Goal: Transaction & Acquisition: Book appointment/travel/reservation

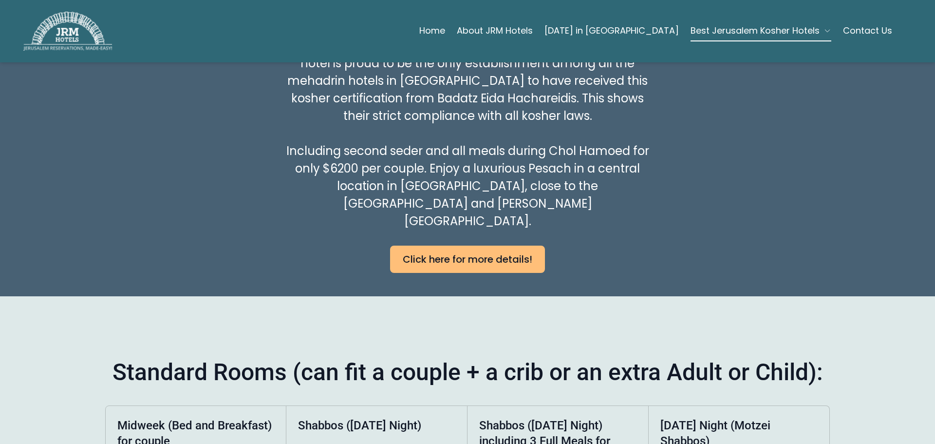
scroll to position [676, 0]
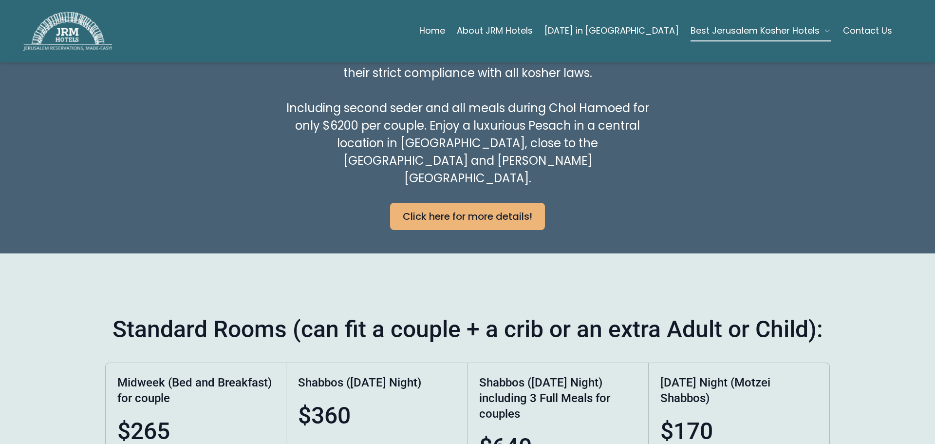
click at [430, 203] on link "Click here for more details!" at bounding box center [467, 216] width 155 height 27
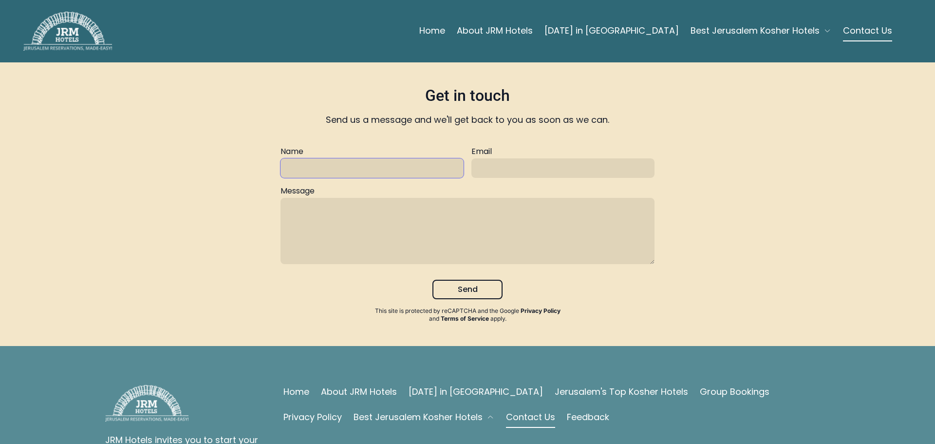
click at [414, 167] on input "text" at bounding box center [372, 167] width 183 height 19
type input "Honey Kober"
click at [512, 172] on input "text" at bounding box center [563, 167] width 183 height 19
type input "hlkpa@yahoo.com"
click at [465, 199] on textarea at bounding box center [468, 231] width 374 height 66
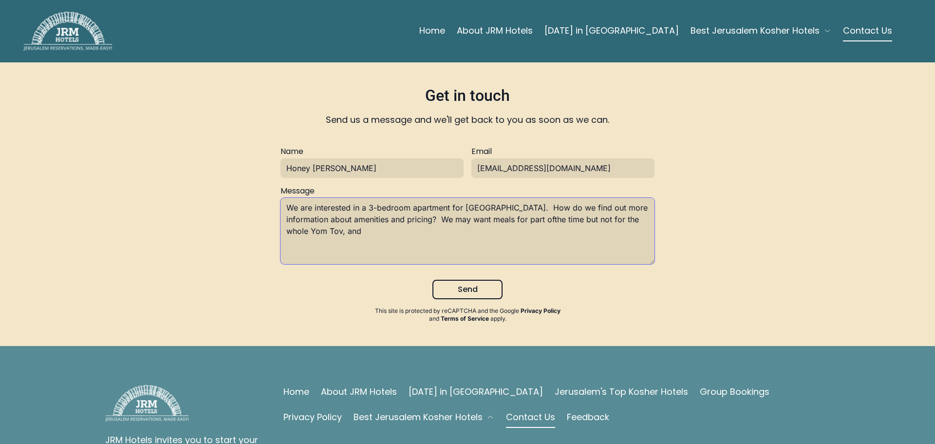
click at [507, 219] on textarea "We are interested in a 3-bedroom apartment for Pesach. How do we find out more …" at bounding box center [468, 231] width 374 height 66
click at [429, 227] on textarea "We are interested in a 3-bedroom apartment for Pesach. How do we find out more …" at bounding box center [468, 231] width 374 height 66
click at [621, 220] on textarea "We are interested in a 3-bedroom apartment for Pesach. How do we find out more …" at bounding box center [468, 231] width 374 height 66
click at [396, 230] on textarea "We are interested in a 3-bedroom apartment for Pesach. How do we find out more …" at bounding box center [468, 231] width 374 height 66
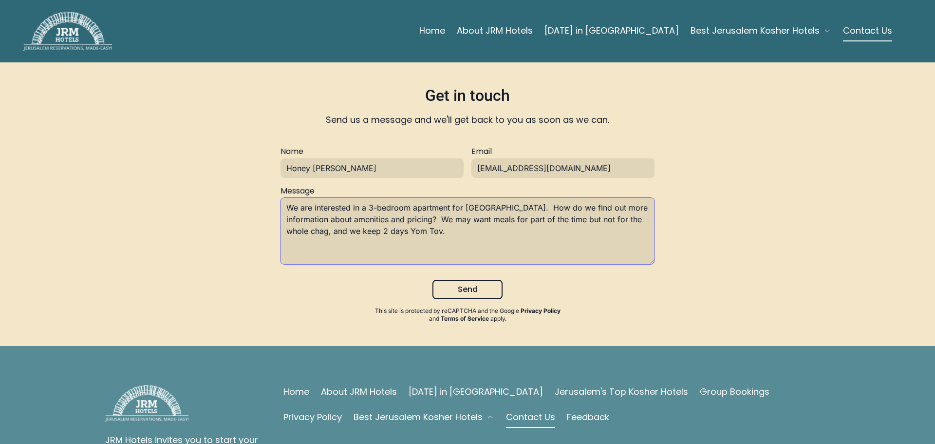
click at [407, 221] on textarea "We are interested in a 3-bedroom apartment for Pesach. How do we find out more …" at bounding box center [468, 231] width 374 height 66
click at [623, 221] on textarea "We are interested in a 3-bedroom apartment for Pesach. How do we find out more …" at bounding box center [468, 231] width 374 height 66
type textarea "We are interested in a 3-bedroom apartment for Pesach. How do we find out more …"
click at [448, 290] on button "Send" at bounding box center [468, 289] width 70 height 19
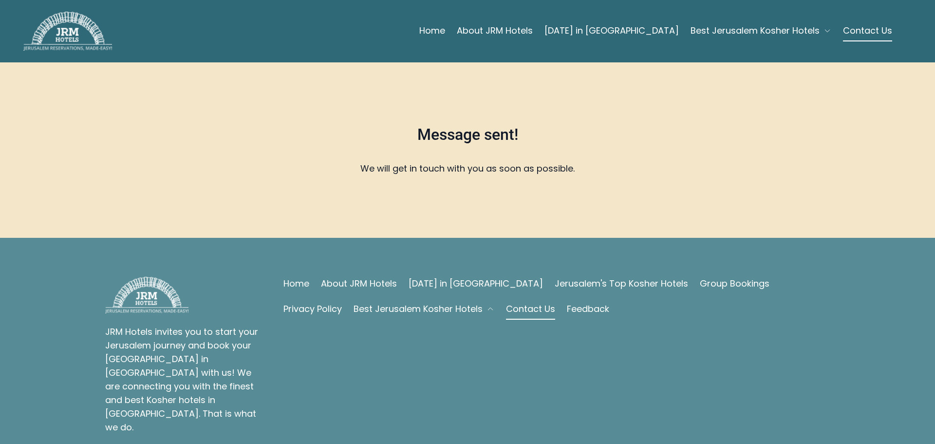
click at [728, 30] on span "Best Jerusalem Kosher Hotels" at bounding box center [755, 31] width 129 height 14
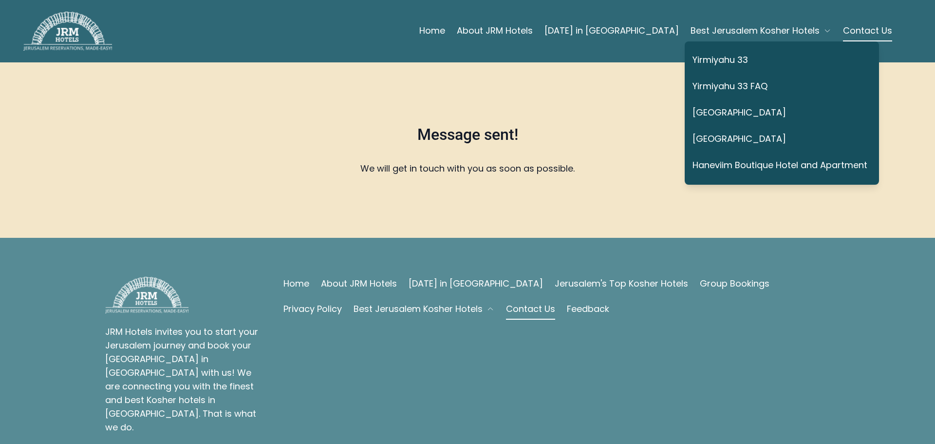
click at [704, 59] on link "Yirmiyahu 33" at bounding box center [780, 60] width 175 height 22
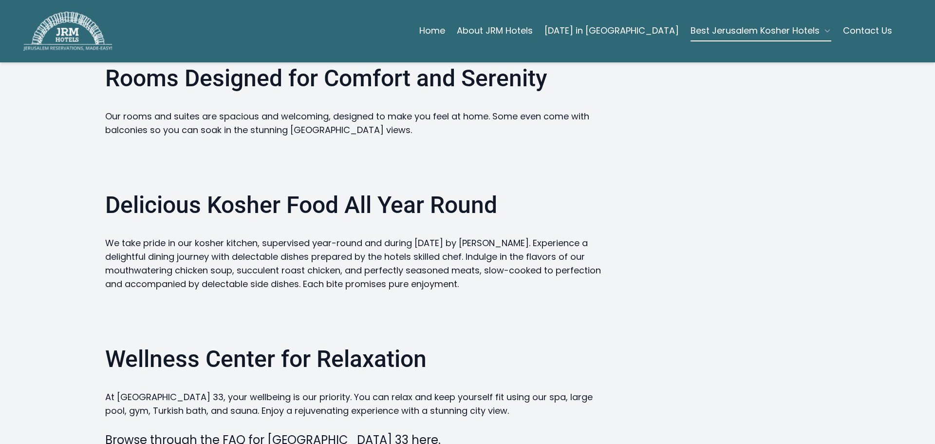
scroll to position [1315, 0]
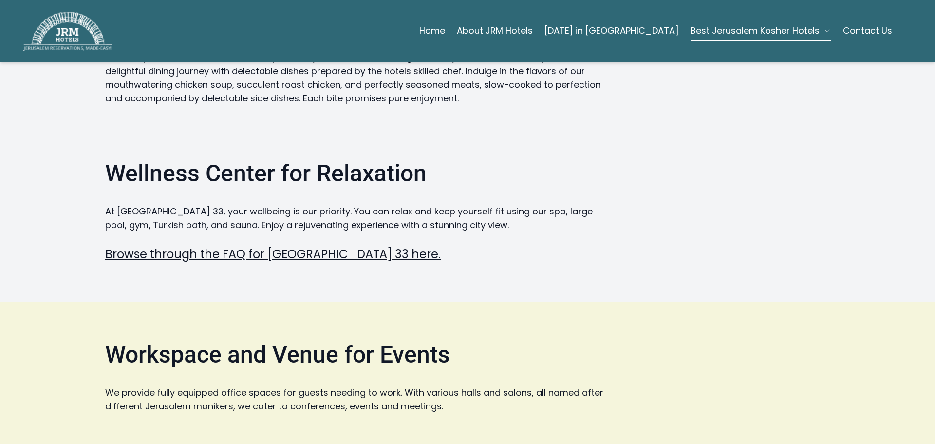
click at [759, 34] on span "Best Jerusalem Kosher Hotels" at bounding box center [755, 31] width 129 height 14
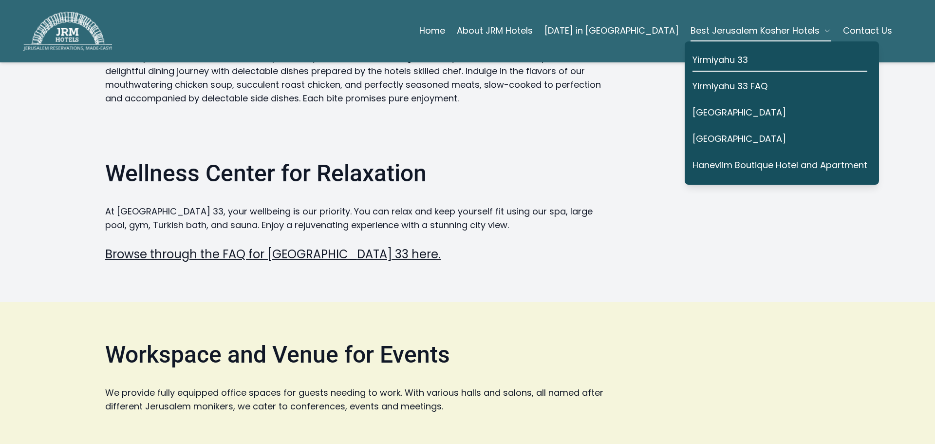
click at [749, 161] on link "Haneviim Boutique Hotel and Apartment" at bounding box center [780, 165] width 175 height 22
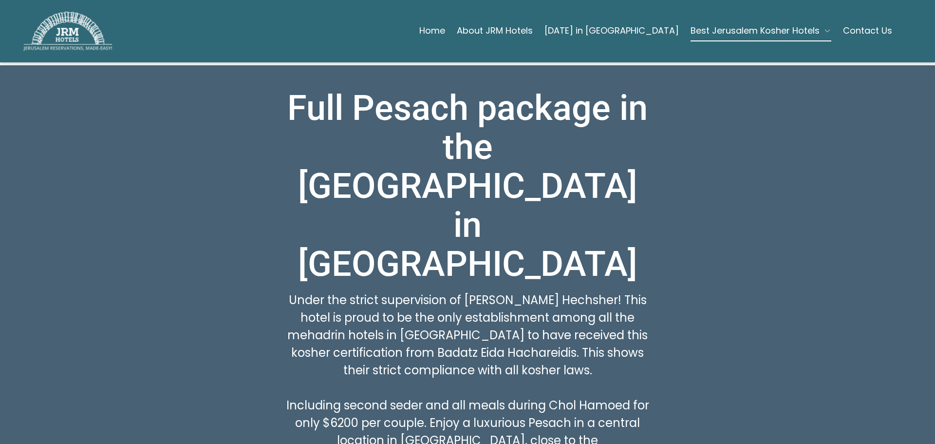
scroll to position [390, 0]
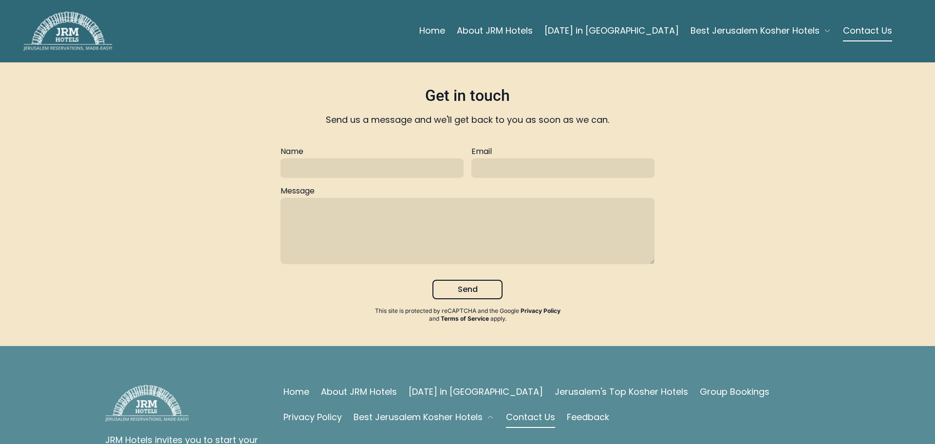
click at [533, 26] on link "About JRM Hotels" at bounding box center [495, 30] width 76 height 19
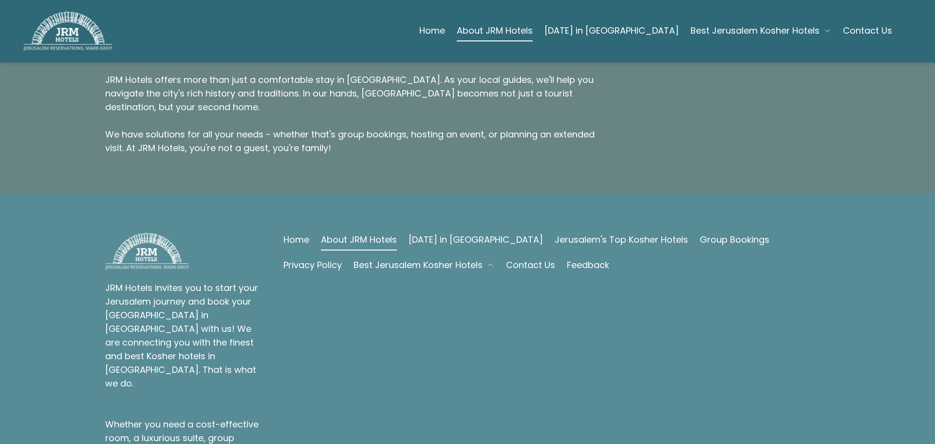
scroll to position [925, 0]
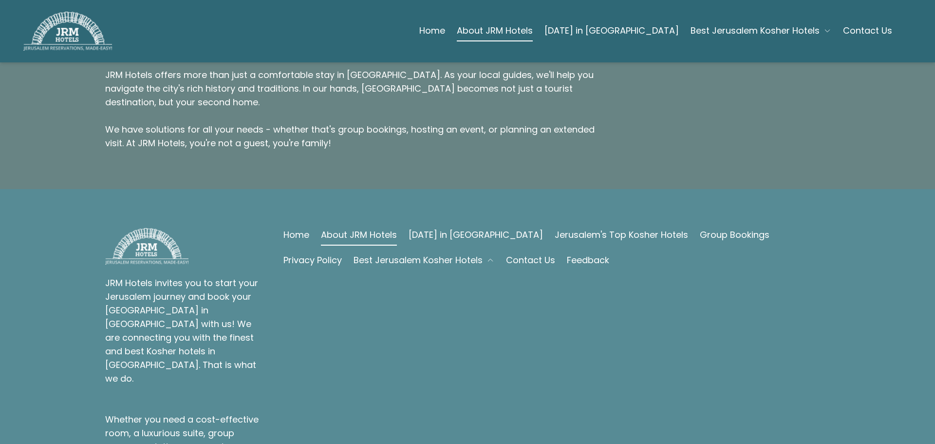
click at [309, 228] on link "Home" at bounding box center [296, 235] width 26 height 14
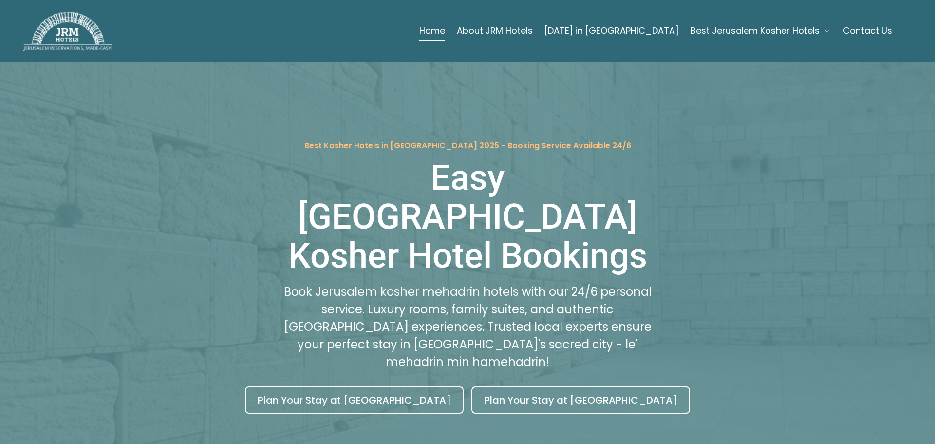
click at [702, 307] on div "Best Kosher Hotels in Jerusalem 2025 - Booking Service Available 24/6 Easy Jeru…" at bounding box center [467, 276] width 725 height 273
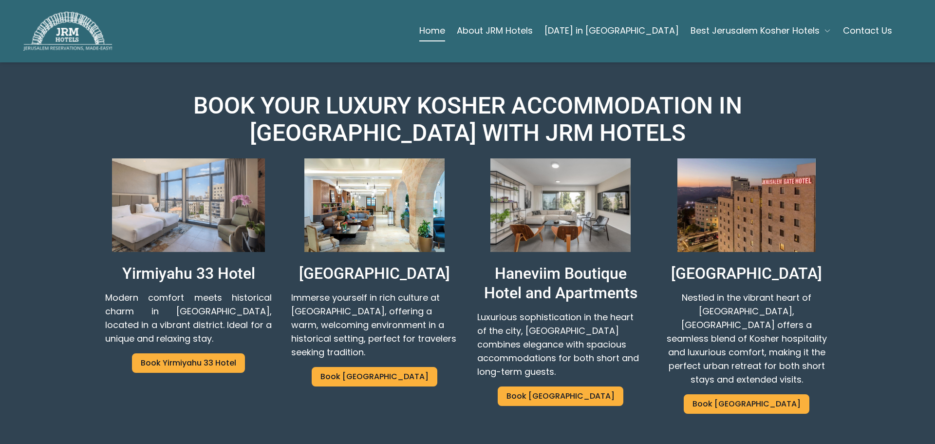
scroll to position [487, 0]
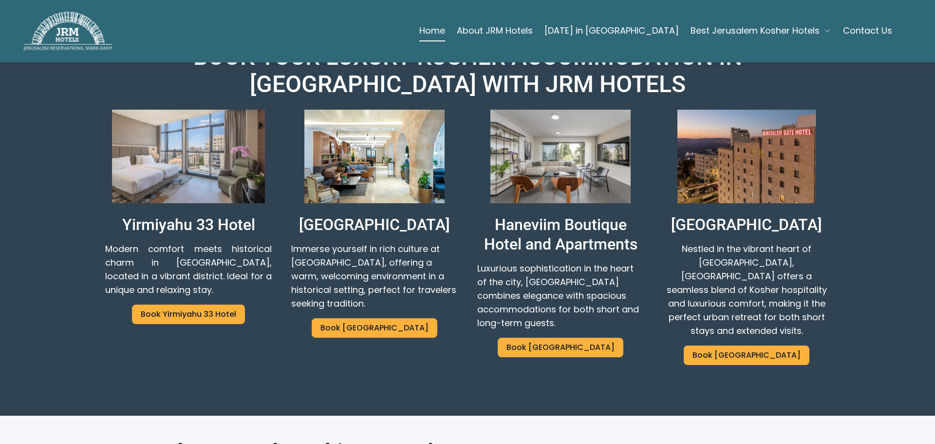
click at [392, 203] on div "Prima Palace hotel Immerse yourself in rich culture at Prima Palace Hotel, offe…" at bounding box center [374, 276] width 167 height 146
click at [389, 215] on p "Prima Palace hotel" at bounding box center [374, 224] width 151 height 19
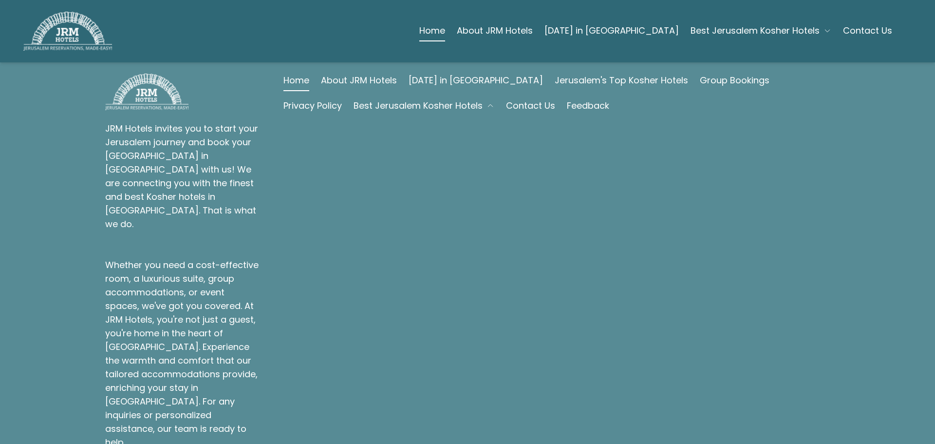
scroll to position [2086, 0]
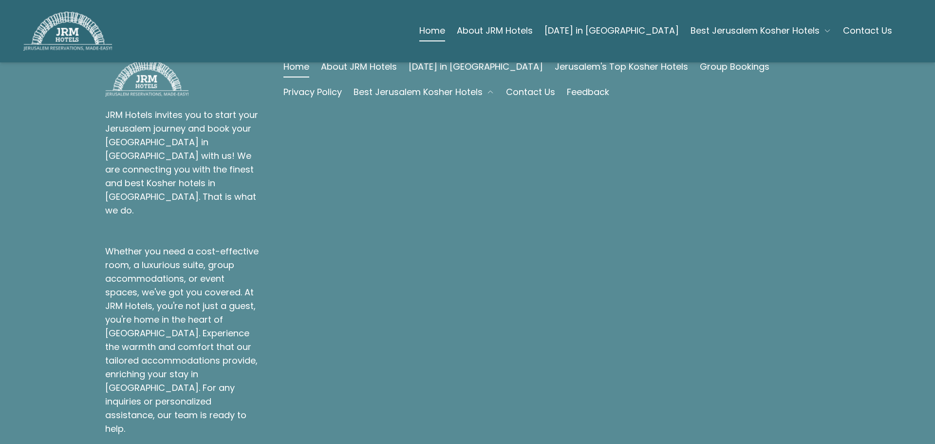
click at [749, 32] on span "Best Jerusalem Kosher Hotels" at bounding box center [755, 31] width 129 height 14
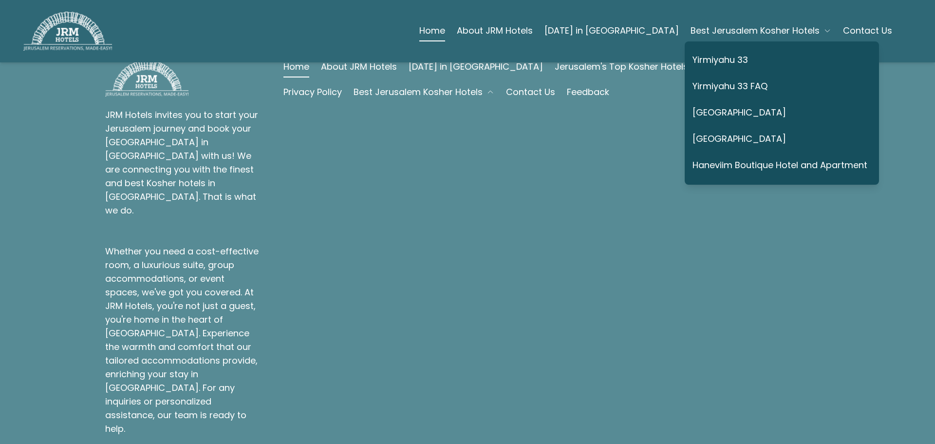
click at [741, 163] on link "Haneviim Boutique Hotel and Apartment" at bounding box center [780, 165] width 175 height 22
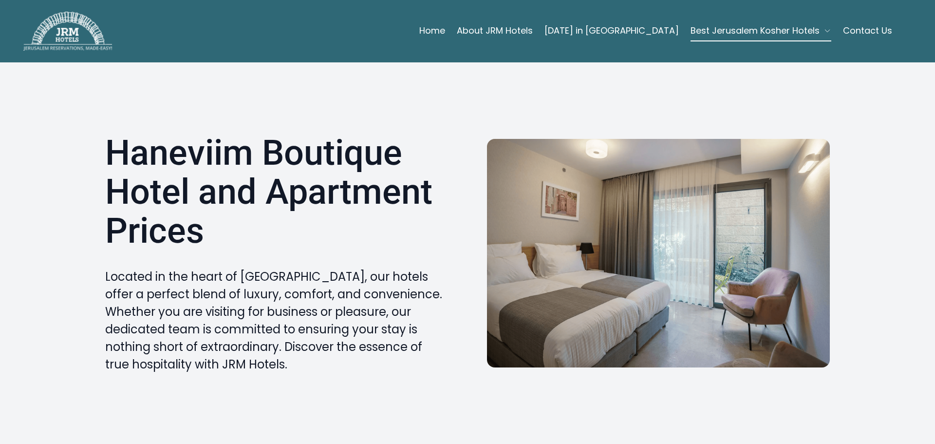
click at [445, 31] on link "Home" at bounding box center [432, 30] width 26 height 19
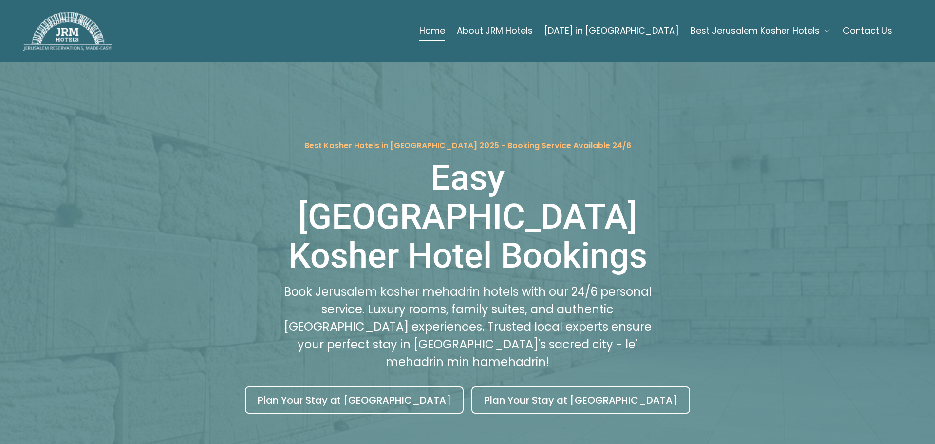
click at [763, 32] on span "Best Jerusalem Kosher Hotels" at bounding box center [755, 31] width 129 height 14
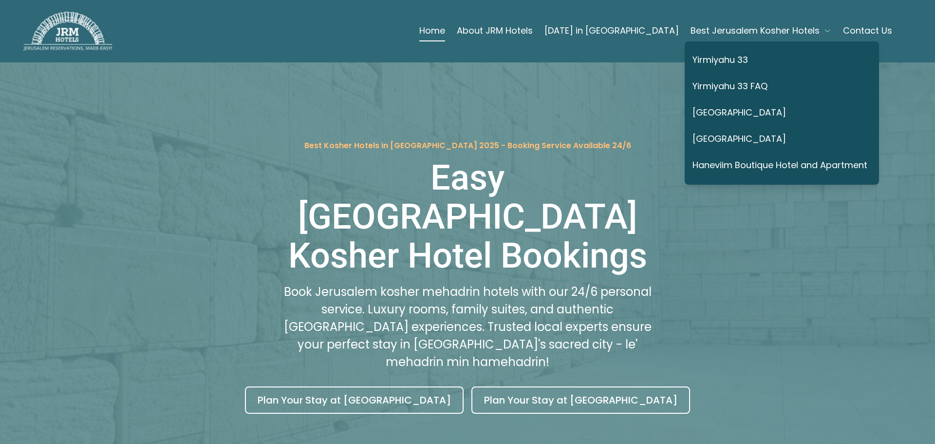
click at [749, 162] on link "Haneviim Boutique Hotel and Apartment" at bounding box center [780, 165] width 175 height 22
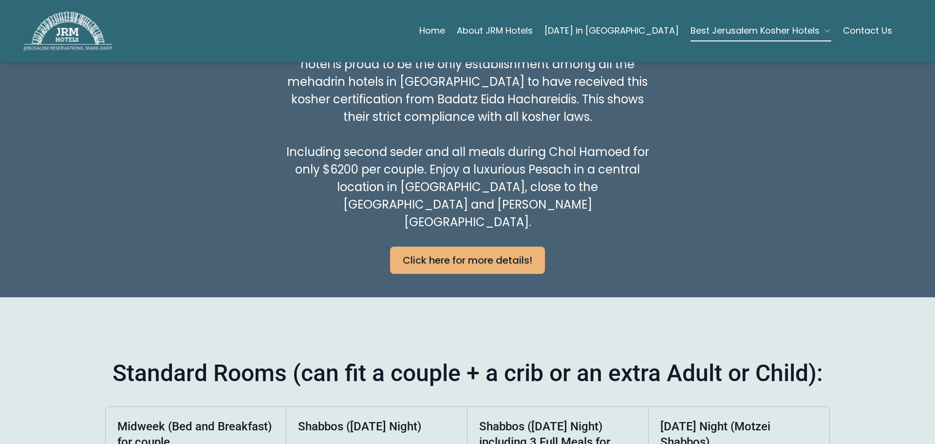
scroll to position [633, 0]
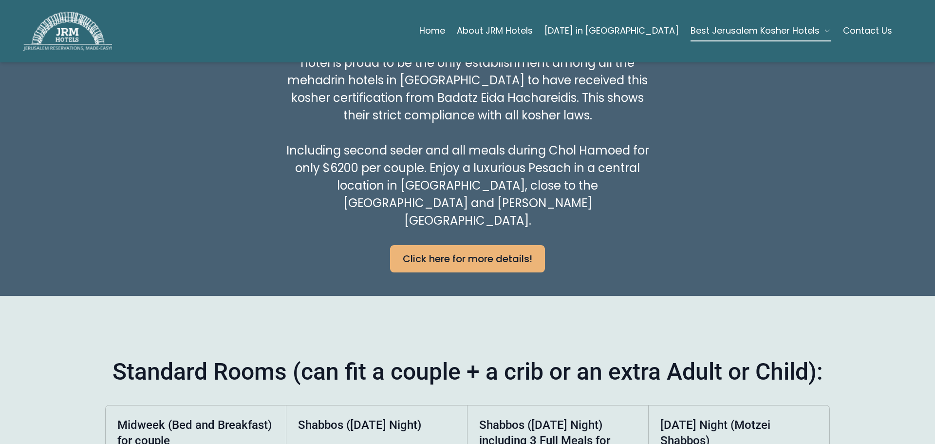
click at [466, 245] on link "Click here for more details!" at bounding box center [467, 258] width 155 height 27
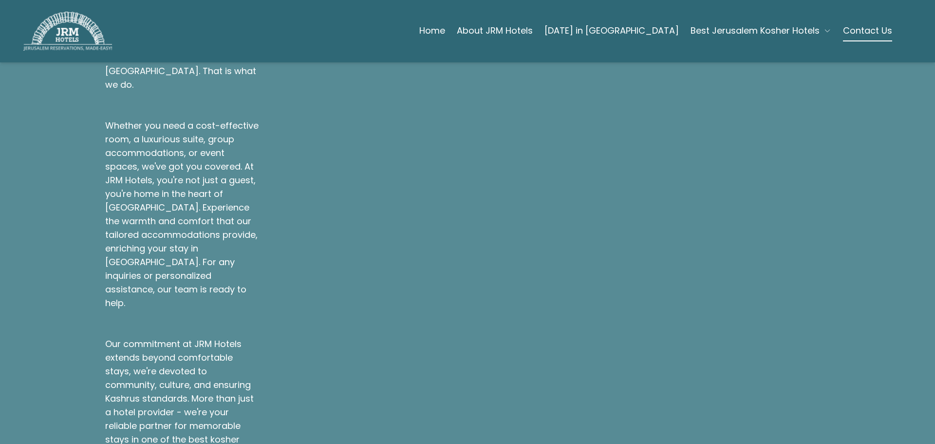
scroll to position [451, 0]
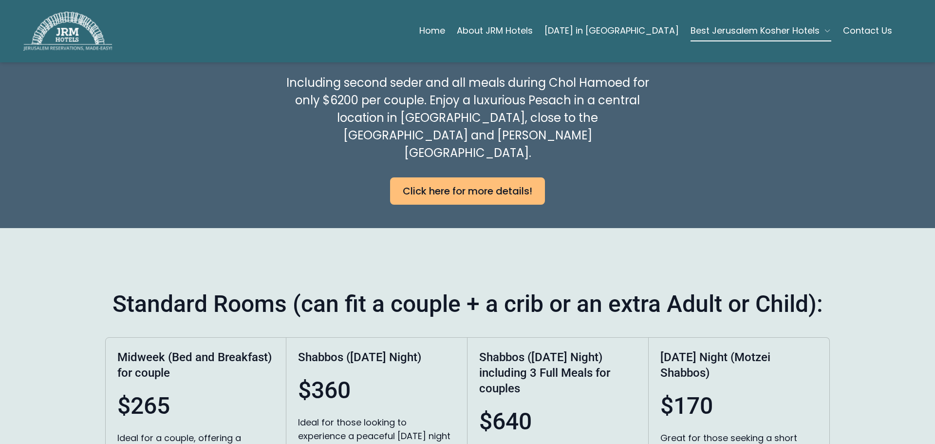
scroll to position [585, 0]
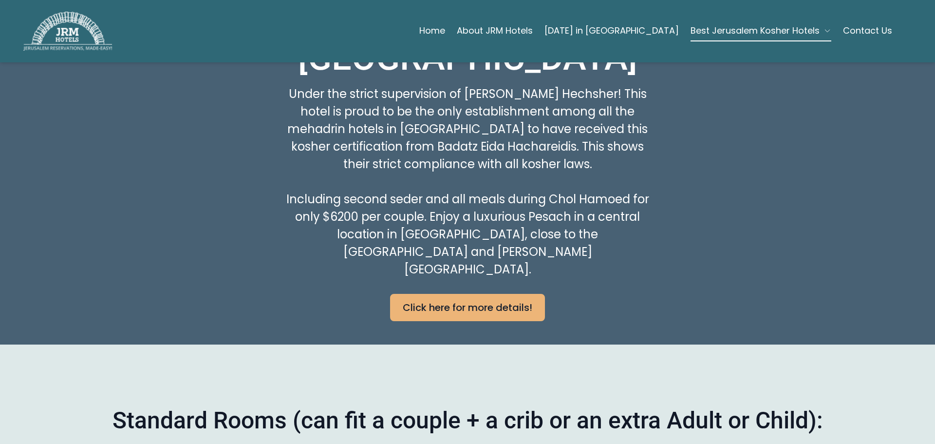
click at [458, 294] on link "Click here for more details!" at bounding box center [467, 307] width 155 height 27
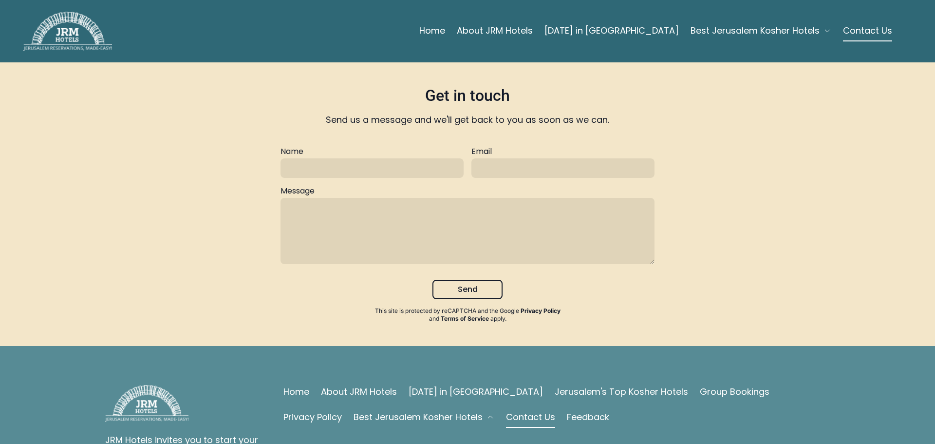
click at [583, 394] on link "Jerusalem's Top Kosher Hotels" at bounding box center [621, 392] width 133 height 14
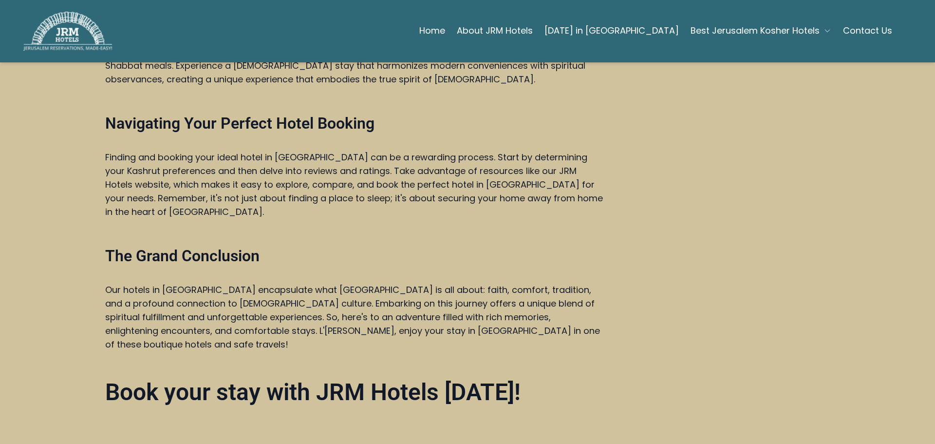
scroll to position [2095, 0]
